Goal: Task Accomplishment & Management: Use online tool/utility

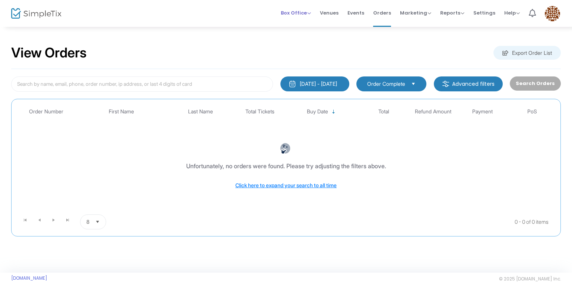
click at [295, 13] on span "Box Office" at bounding box center [296, 12] width 30 height 7
click at [297, 38] on li "Bookings" at bounding box center [307, 39] width 53 height 15
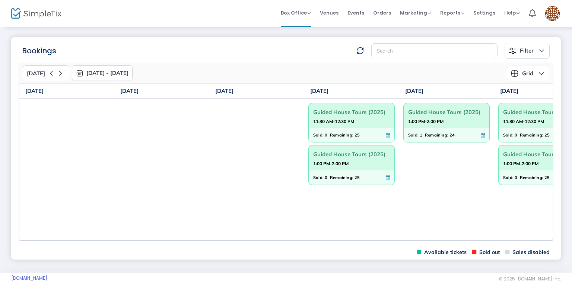
drag, startPoint x: 349, startPoint y: 241, endPoint x: 356, endPoint y: 242, distance: 7.2
click at [356, 242] on m-panel-content "[DATE] [DATE] - [DATE] [DATE] [DATE] Su Mo Tu We Th Fr Sa 31 1 2 3 4 5 6 7 8 9 …" at bounding box center [286, 151] width 550 height 186
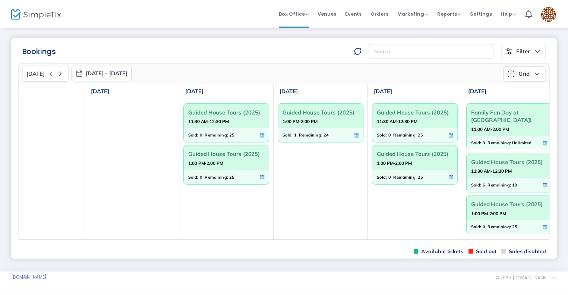
scroll to position [0, 131]
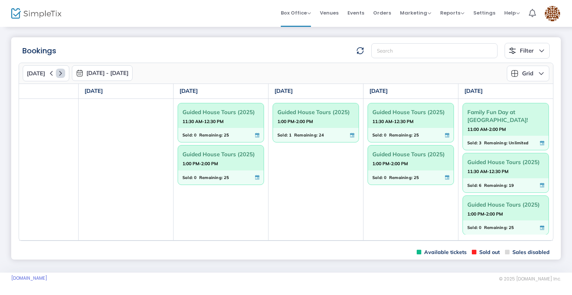
click at [56, 73] on icon at bounding box center [60, 73] width 9 height 9
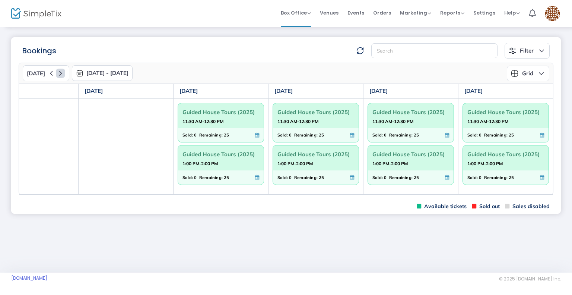
click at [56, 73] on icon at bounding box center [60, 73] width 9 height 9
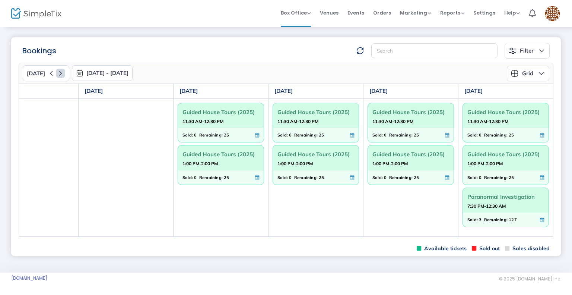
click at [56, 73] on icon at bounding box center [60, 73] width 9 height 9
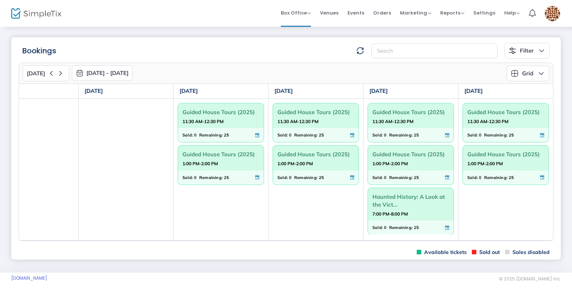
click at [385, 210] on strong "7:00 PM-8:00 PM" at bounding box center [389, 213] width 35 height 9
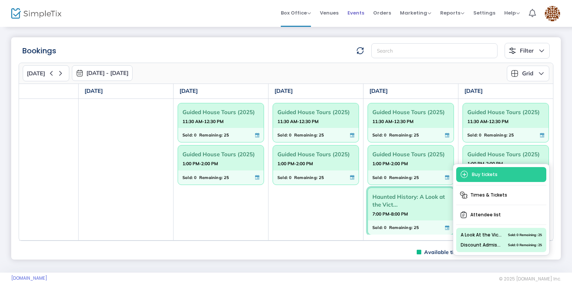
click at [356, 12] on span "Events" at bounding box center [355, 12] width 17 height 19
